Goal: Information Seeking & Learning: Understand process/instructions

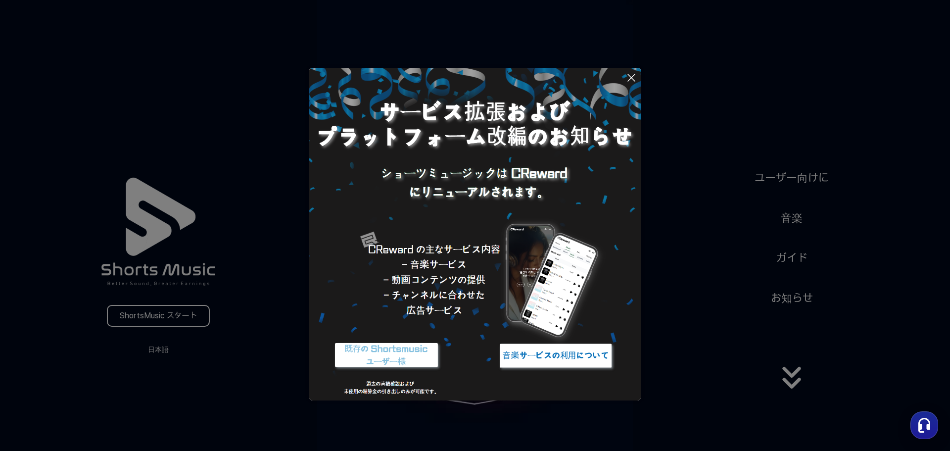
click at [794, 376] on button at bounding box center [475, 225] width 950 height 451
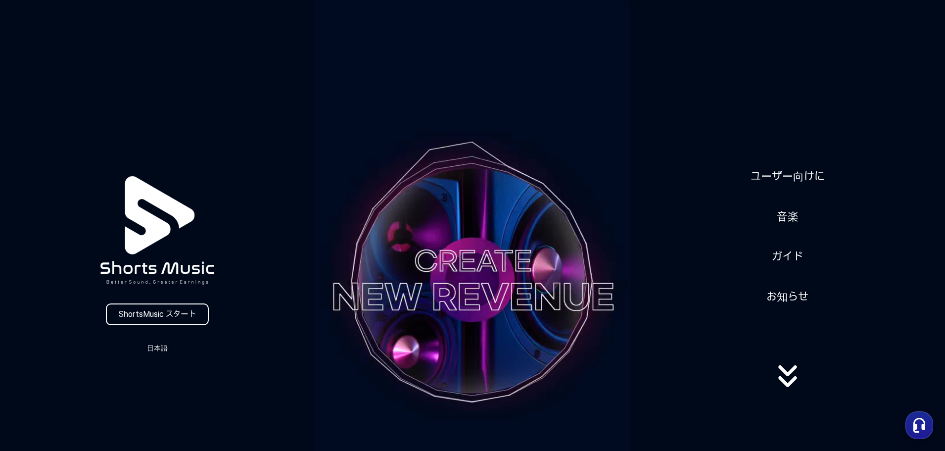
click at [680, 189] on div "ユーザー向けに 音楽 ガイド お知らせ" at bounding box center [787, 279] width 315 height 247
click at [502, 234] on video at bounding box center [472, 280] width 315 height 560
click at [510, 266] on video at bounding box center [472, 280] width 315 height 560
click at [801, 174] on link "ユーザー向けに" at bounding box center [787, 176] width 82 height 24
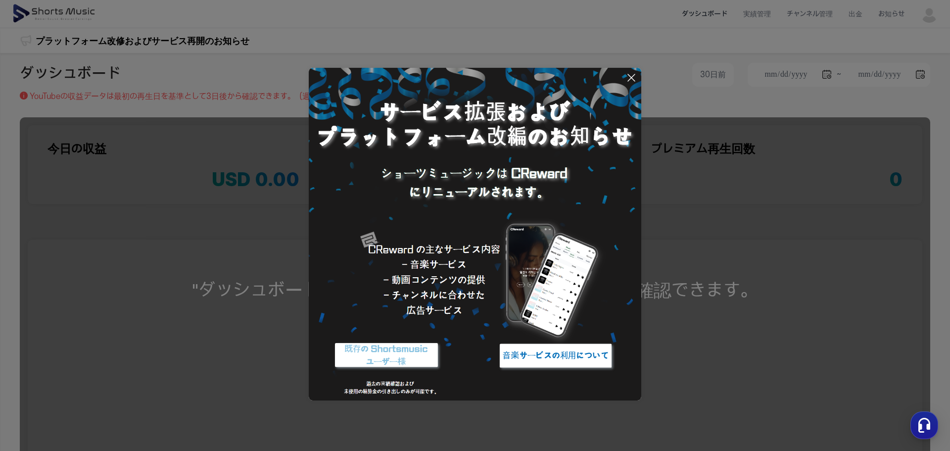
click at [632, 80] on icon at bounding box center [631, 78] width 12 height 12
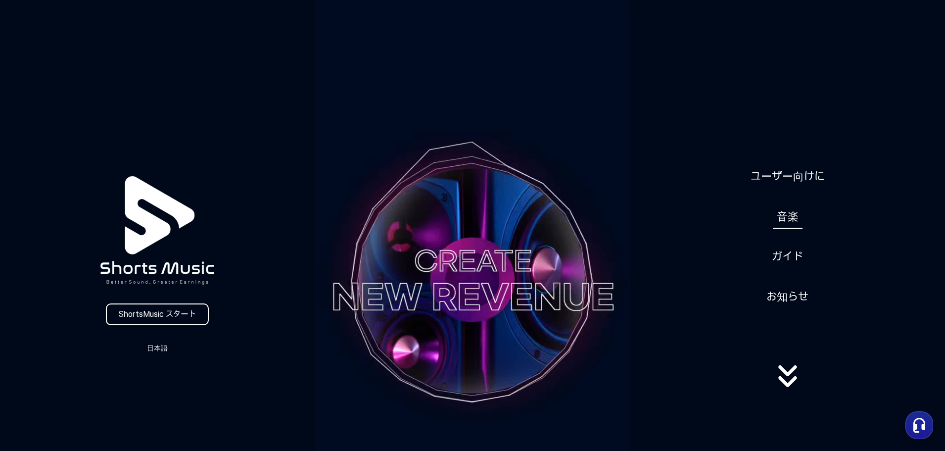
click at [793, 220] on link "音楽" at bounding box center [788, 216] width 30 height 24
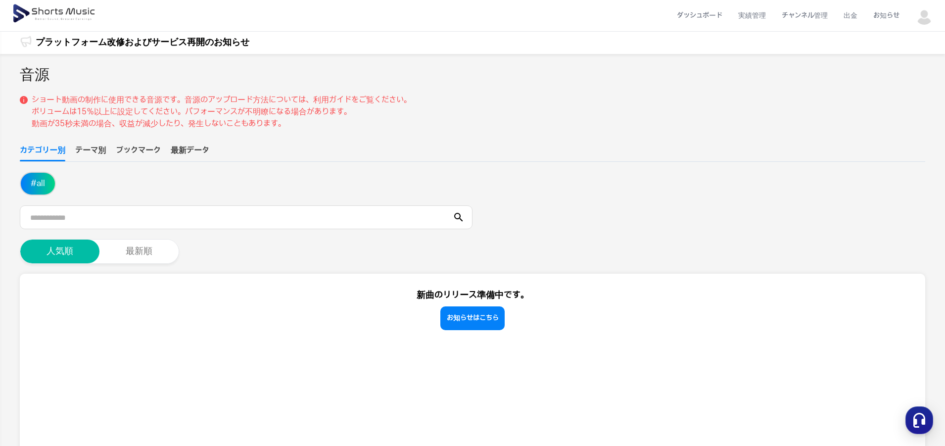
scroll to position [2, 0]
click at [92, 149] on button "テーマ別" at bounding box center [90, 153] width 31 height 17
click at [145, 149] on button "ブックマーク" at bounding box center [138, 153] width 45 height 17
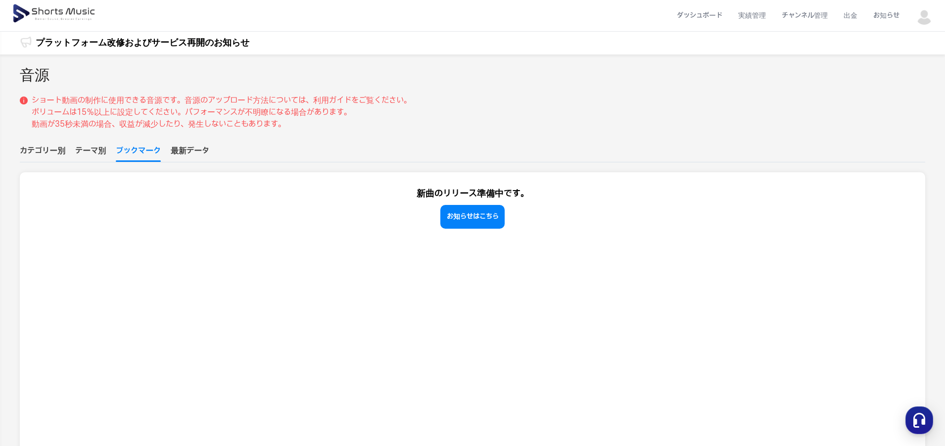
click at [184, 152] on button "最新データ" at bounding box center [190, 153] width 39 height 17
click at [40, 148] on button "カテゴリー別" at bounding box center [43, 153] width 46 height 17
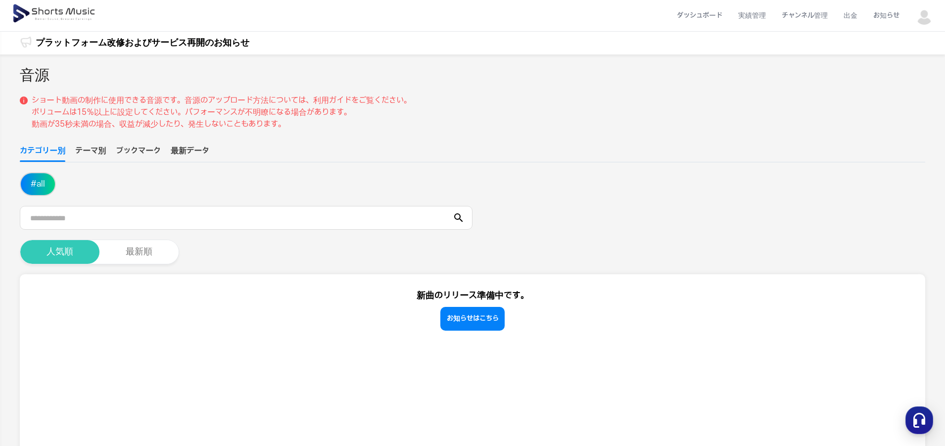
click at [62, 254] on button "人気順" at bounding box center [59, 252] width 79 height 24
click at [475, 317] on link "お知らせはこちら" at bounding box center [472, 319] width 64 height 24
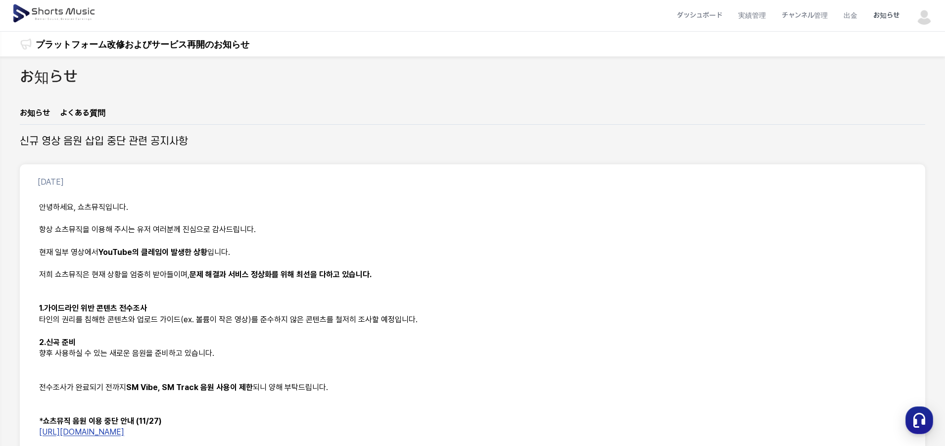
click at [39, 110] on link "お知らせ" at bounding box center [35, 115] width 30 height 17
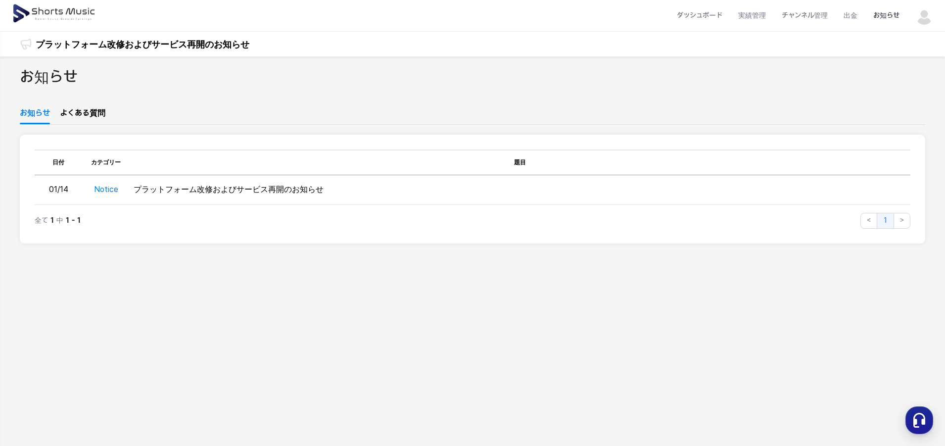
click at [94, 111] on link "よくある質問" at bounding box center [83, 115] width 46 height 17
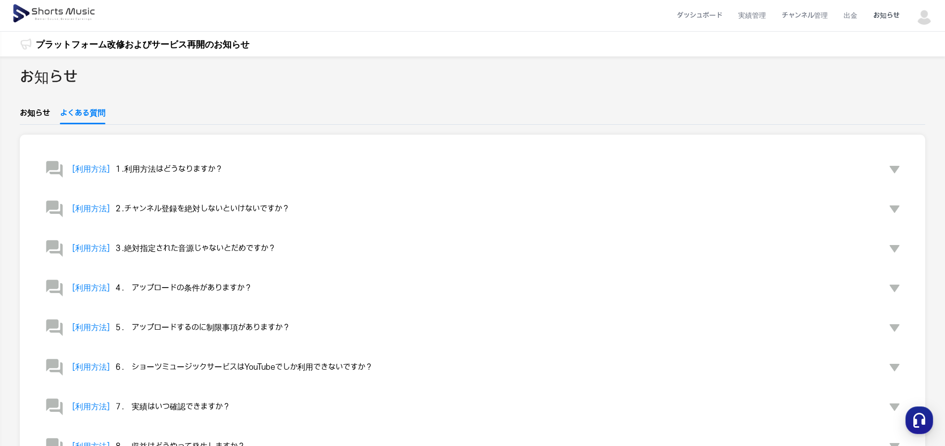
click at [249, 174] on button "[利用方法] １.利用方法はどうなりますか？" at bounding box center [472, 169] width 875 height 40
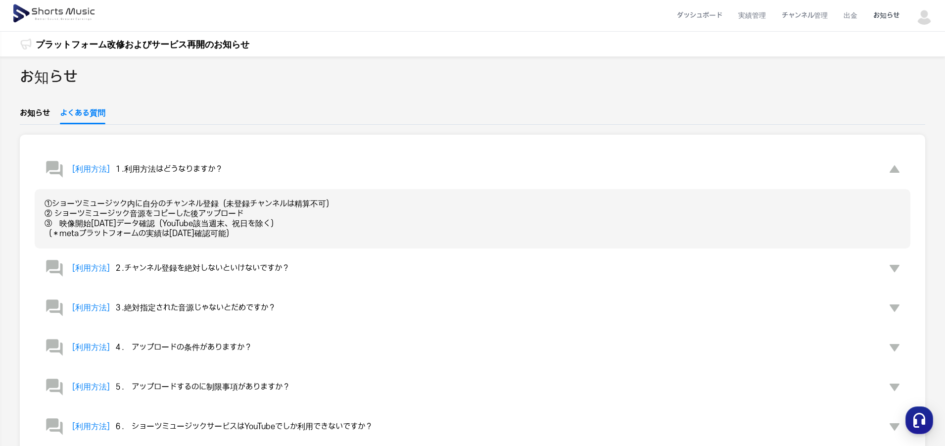
click at [294, 268] on button "[利用方法] ２.チャンネル登録を絶対しないといけないですか？" at bounding box center [472, 268] width 875 height 40
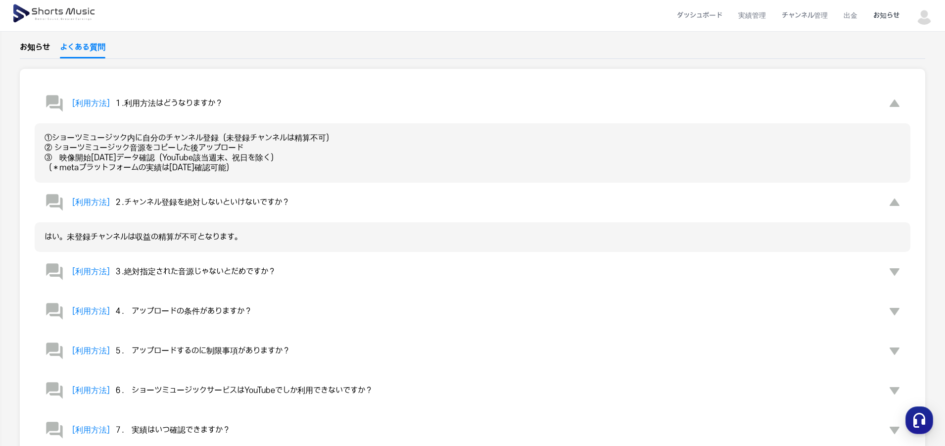
scroll to position [67, 0]
click at [273, 279] on div "[利用方法] ３.絶対指定された音源じゃないとだめですか？" at bounding box center [160, 271] width 231 height 20
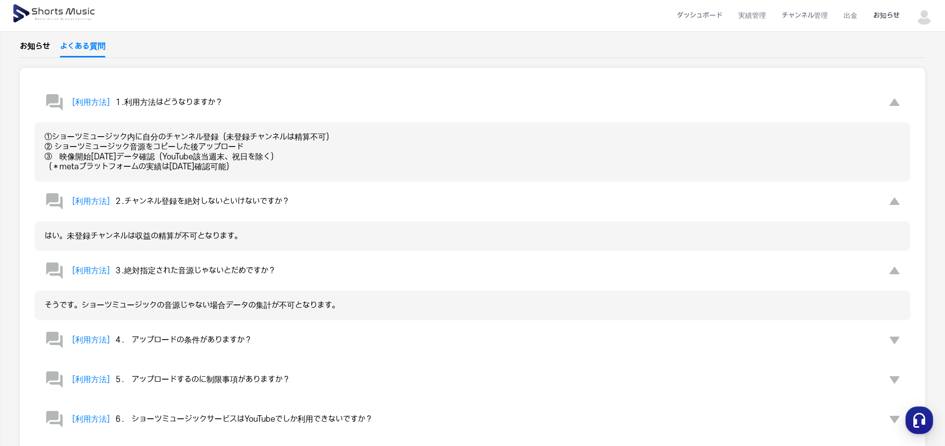
click at [265, 343] on button "[利用方法] ４.　アップロードの条件がありますか？" at bounding box center [472, 340] width 875 height 40
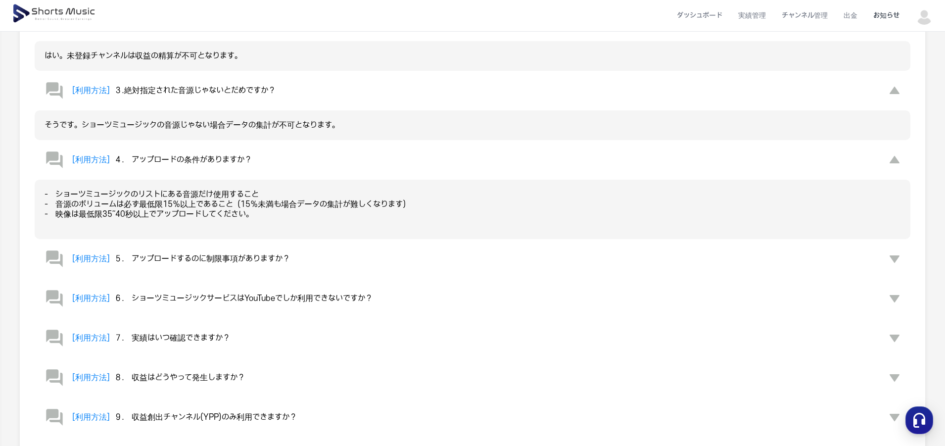
scroll to position [249, 0]
click at [298, 259] on button "[利用方法] ５.　アップロードするのに制限事項がありますか？" at bounding box center [472, 257] width 875 height 40
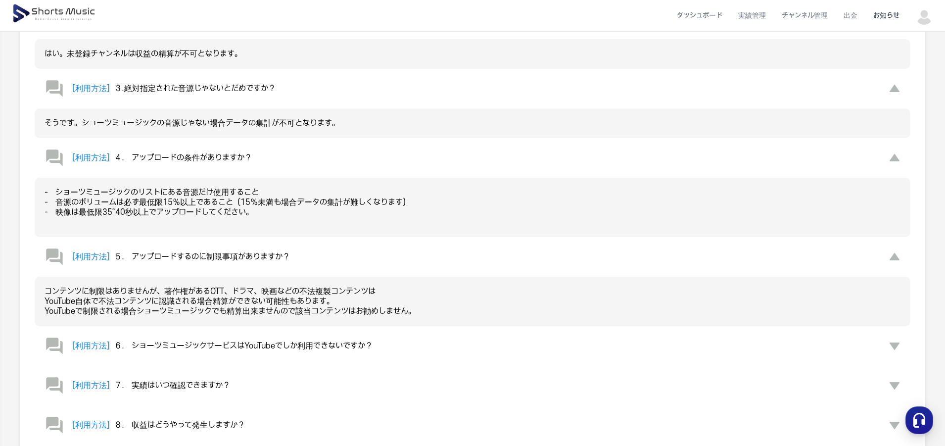
click at [237, 348] on span "６.　ショーツミュージックサービスはYouTubeでしか利用できないですか？" at bounding box center [243, 345] width 258 height 9
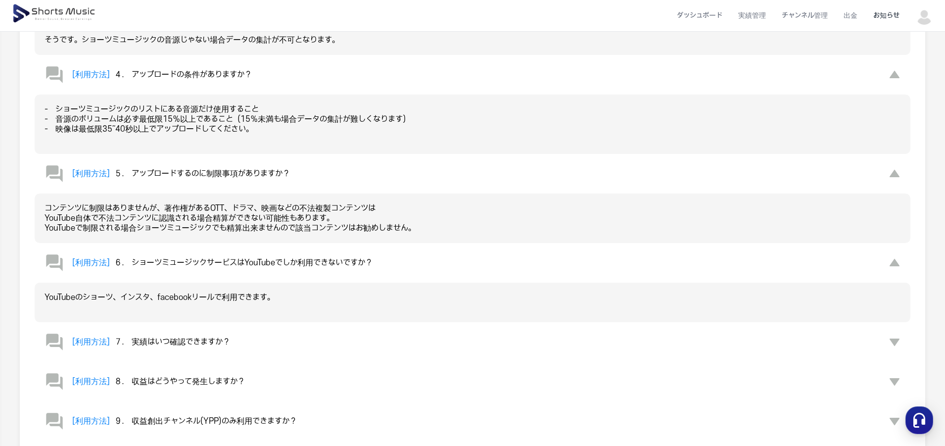
scroll to position [332, 0]
click at [233, 350] on button "[利用方法] ７.　実績はいつ確認できますか？" at bounding box center [472, 342] width 875 height 40
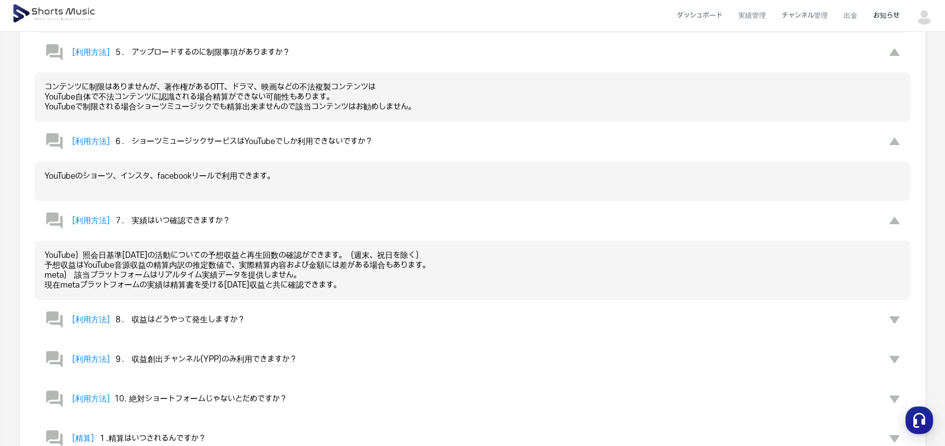
scroll to position [454, 0]
click at [266, 317] on button "[利用方法] ８.　収益はどうやって発生しますか？" at bounding box center [472, 319] width 875 height 40
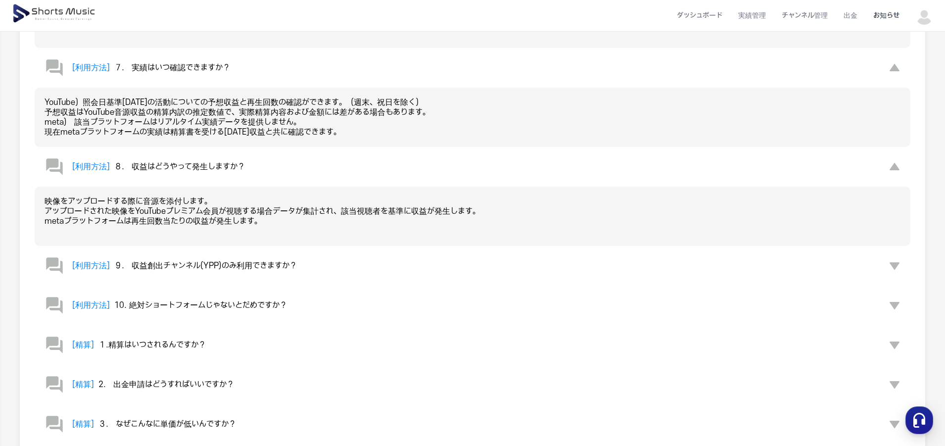
scroll to position [606, 0]
click at [297, 265] on span "９.　収益創出チャンネル(YPP)のみ利用できますか？" at bounding box center [205, 265] width 183 height 9
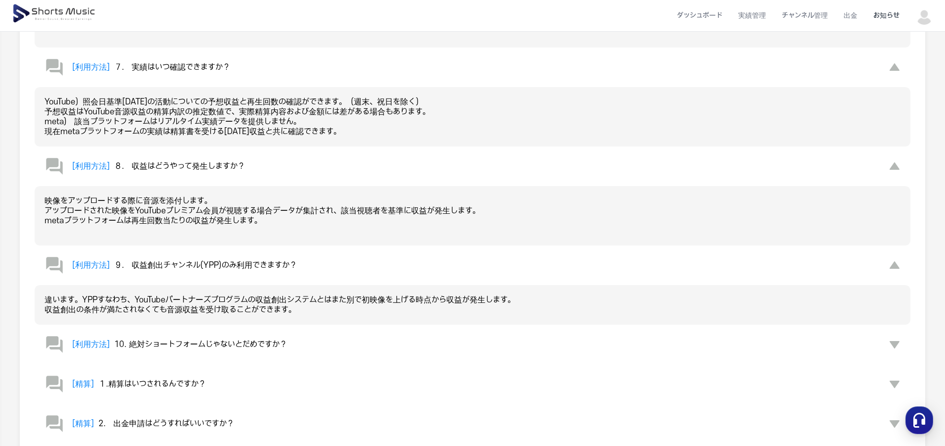
click at [275, 351] on div "[利用方法] 10. 絶対ショートフォームじゃないとだめですか？" at bounding box center [166, 344] width 242 height 20
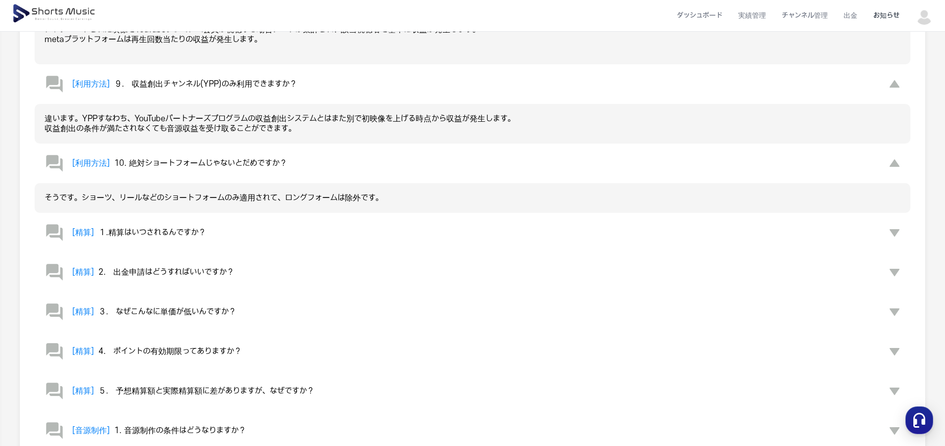
scroll to position [789, 0]
click at [229, 274] on span "2.　出金申請はどうすればいいですか？" at bounding box center [166, 270] width 136 height 9
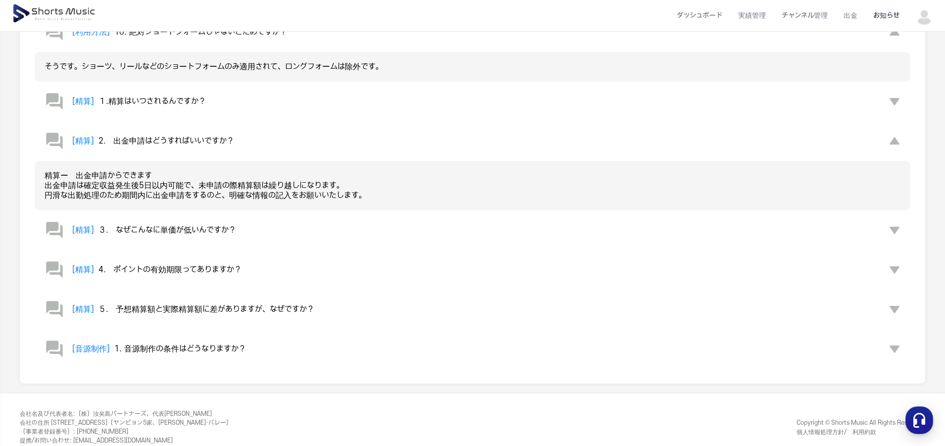
scroll to position [919, 0]
click at [235, 232] on span "３.　なぜこんなに単価が低いんですか？" at bounding box center [167, 229] width 138 height 9
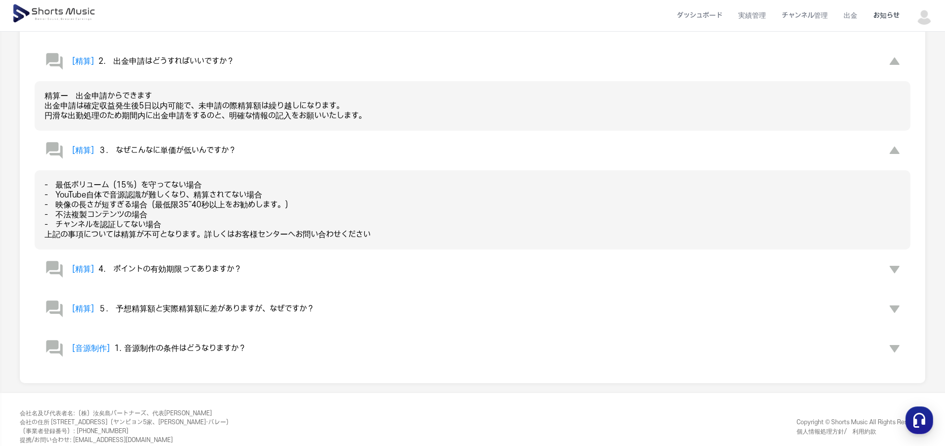
scroll to position [999, 0]
click at [224, 264] on span "4.　ポイントの有効期限ってありますか？" at bounding box center [169, 268] width 143 height 9
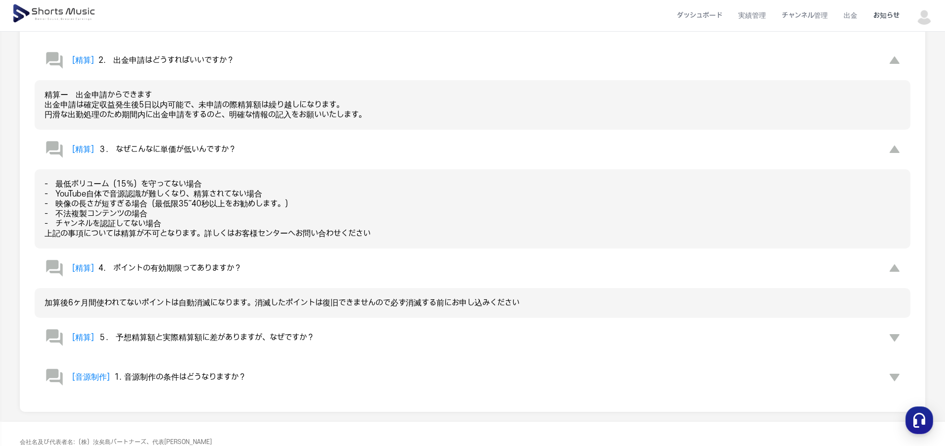
click at [227, 339] on span "５.　予想精算額と実際精算額に差がありますが、なぜですか？" at bounding box center [206, 337] width 216 height 9
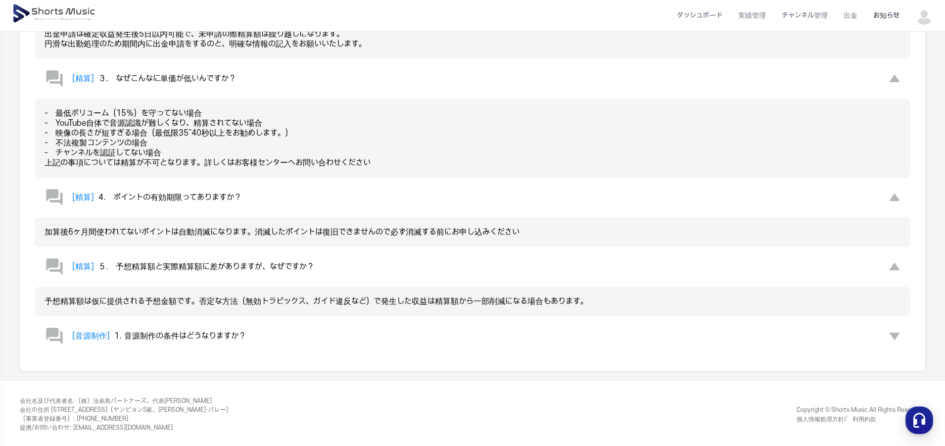
scroll to position [1071, 0]
click at [234, 331] on span "1. 音源制作の条件はどうなりますか？" at bounding box center [180, 334] width 132 height 9
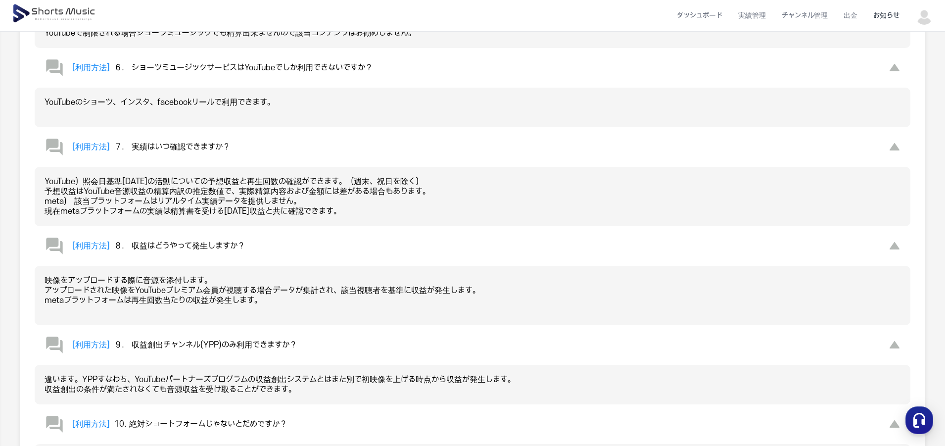
scroll to position [525, 0]
